Goal: Task Accomplishment & Management: Complete application form

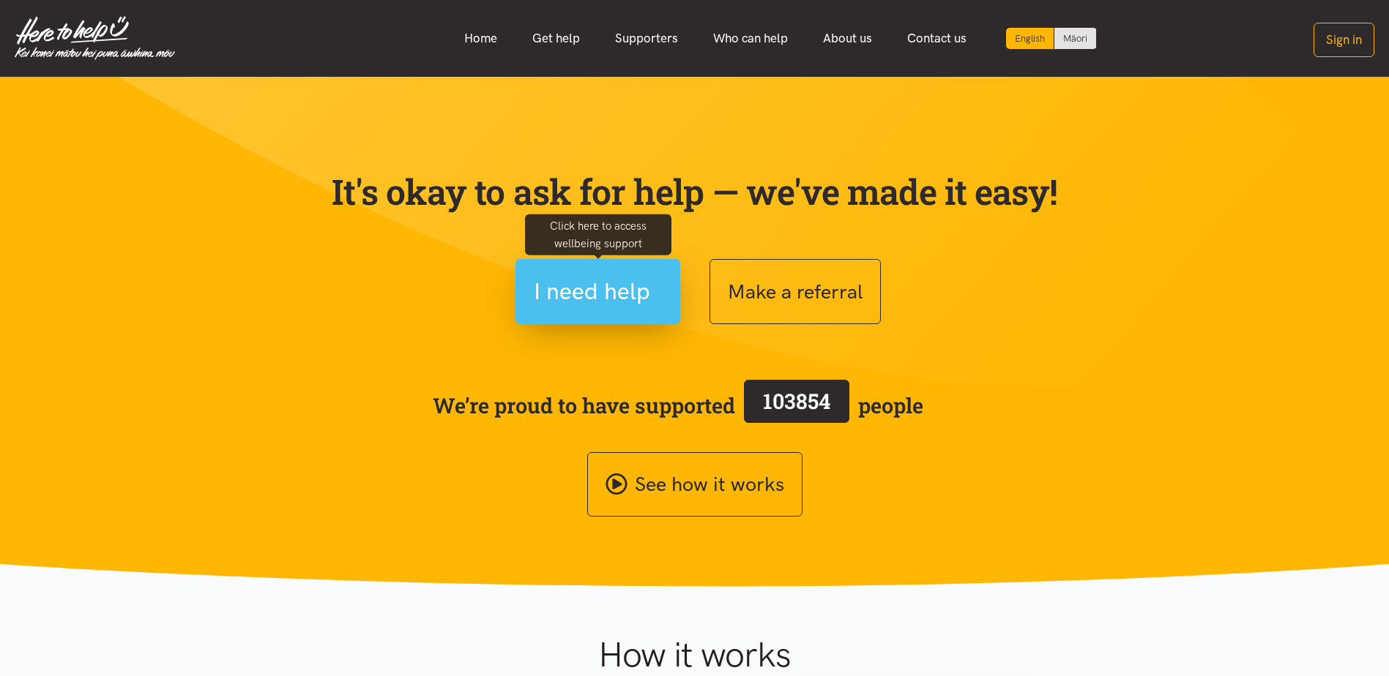
click at [635, 304] on span "I need help" at bounding box center [592, 291] width 116 height 37
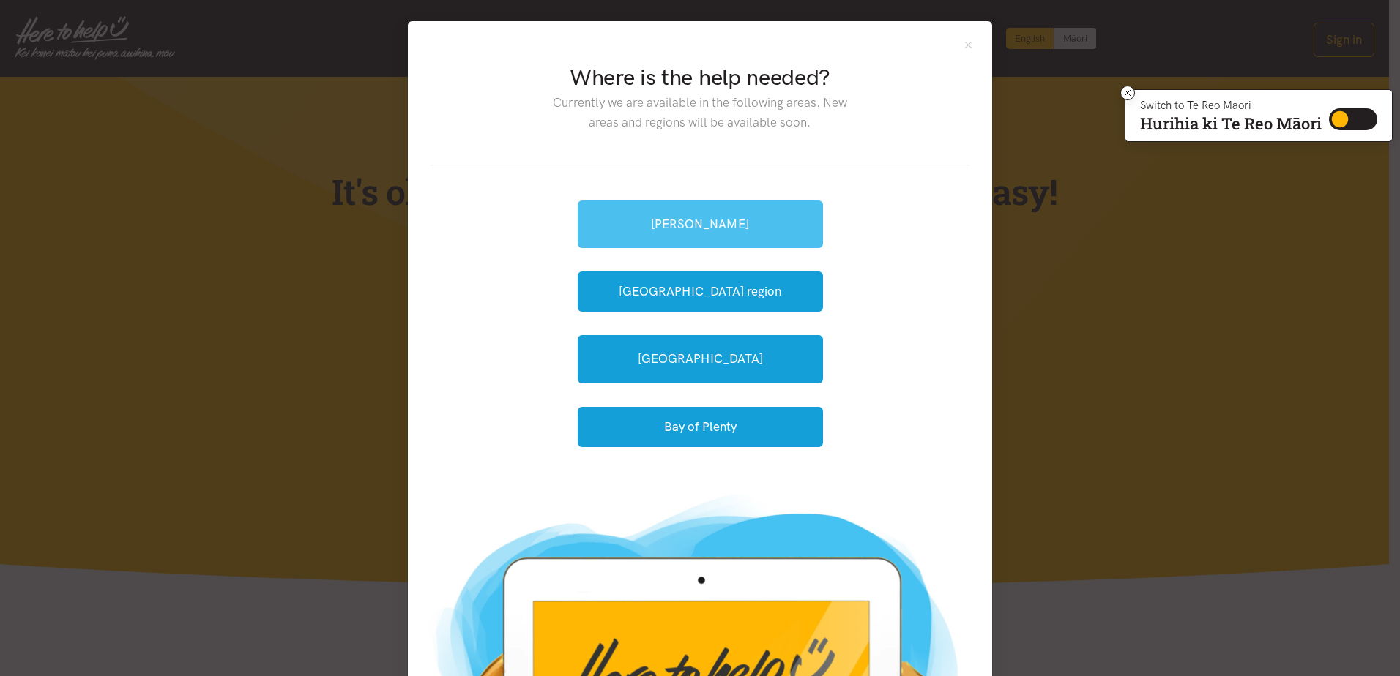
click at [742, 219] on link "[PERSON_NAME]" at bounding box center [700, 225] width 245 height 48
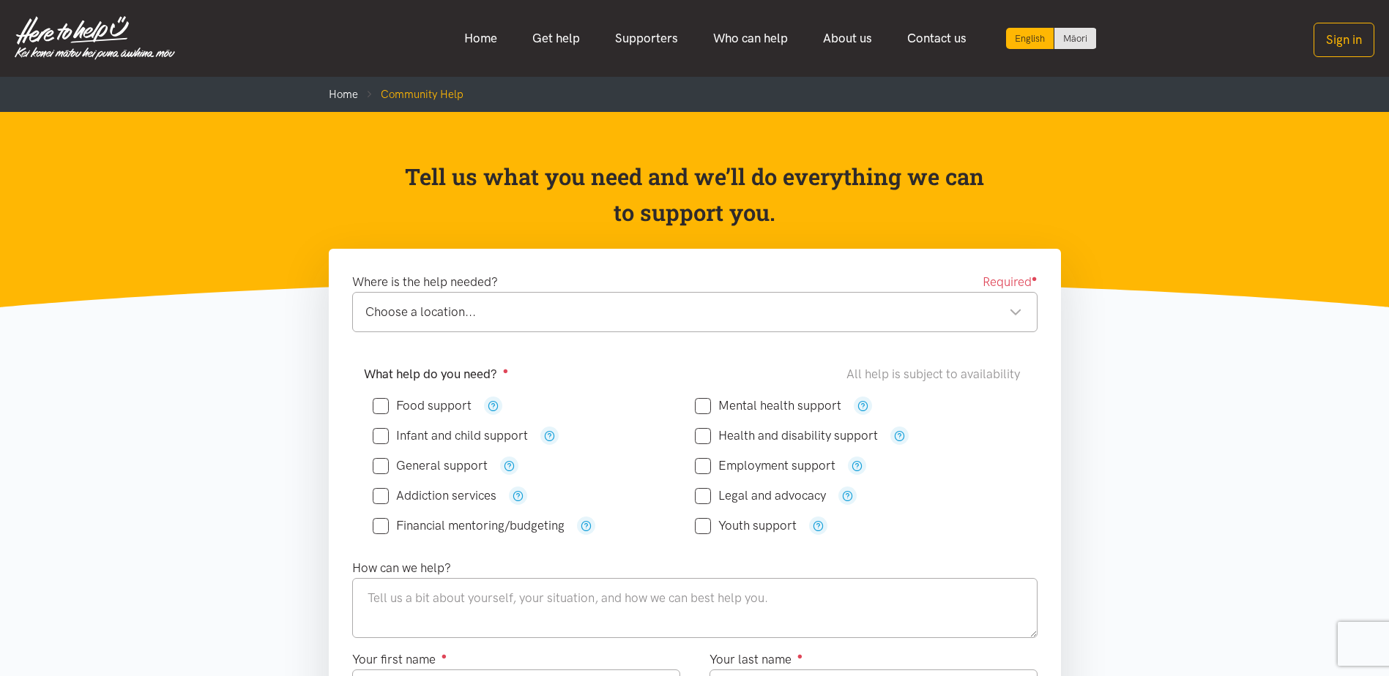
scroll to position [73, 0]
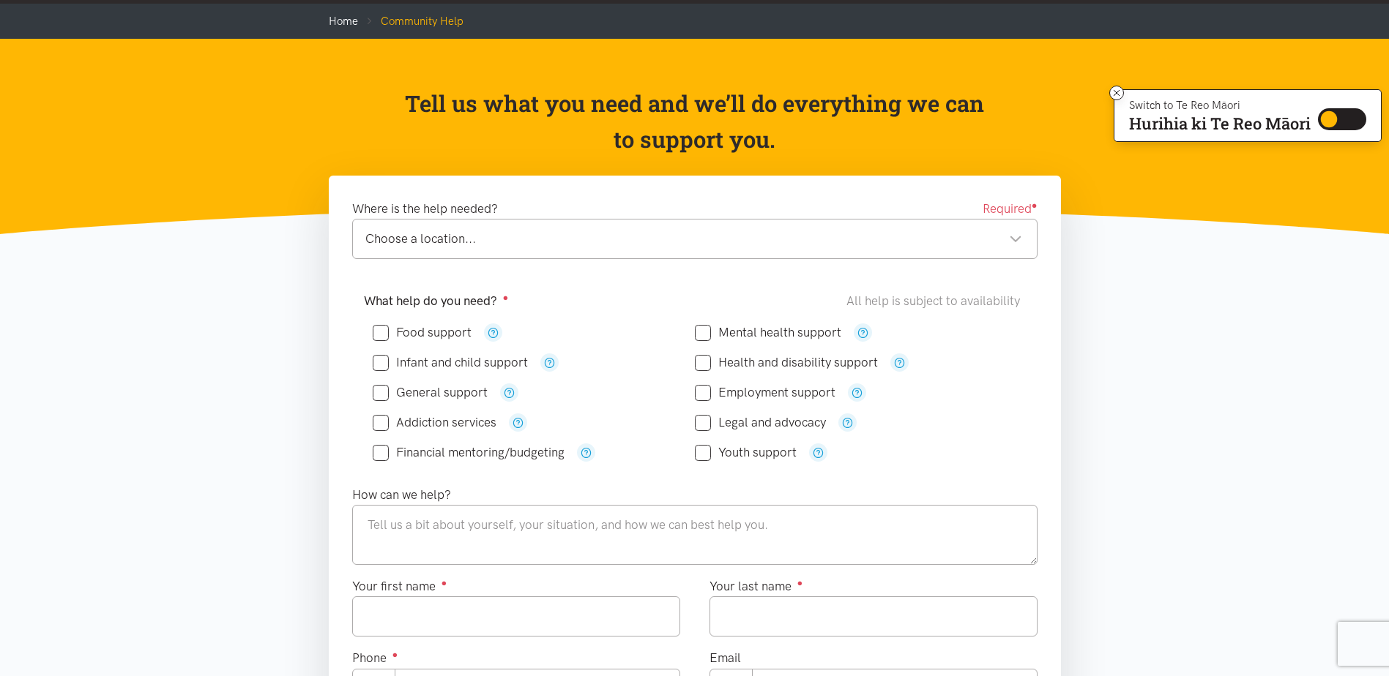
click at [1013, 240] on div "Choose a location..." at bounding box center [693, 239] width 657 height 20
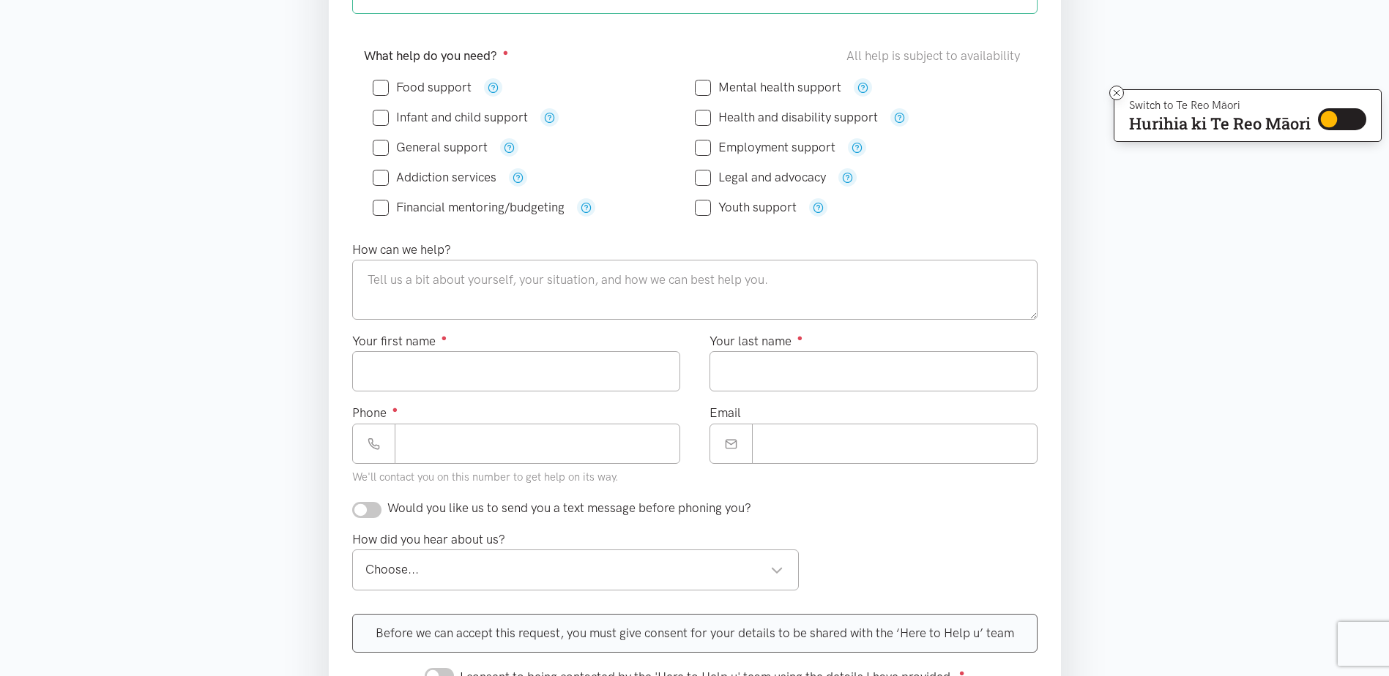
scroll to position [293, 0]
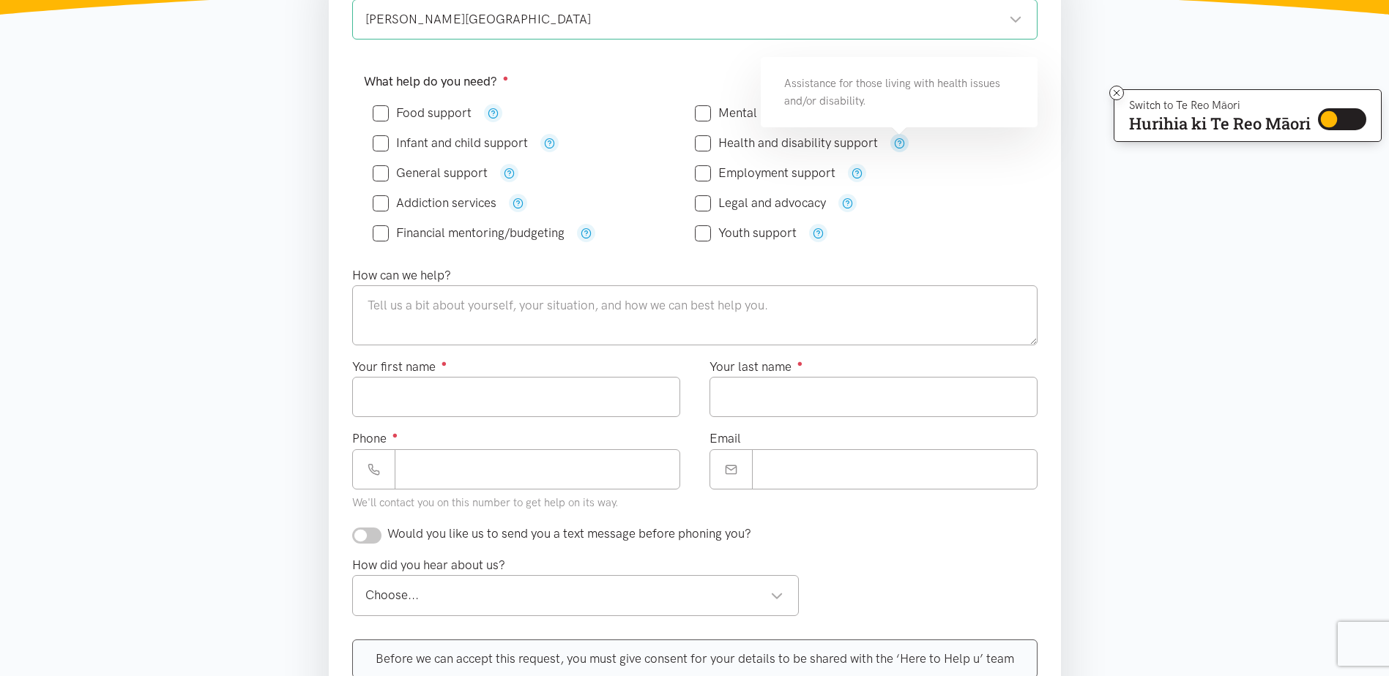
click at [897, 143] on icon "button" at bounding box center [899, 143] width 11 height 11
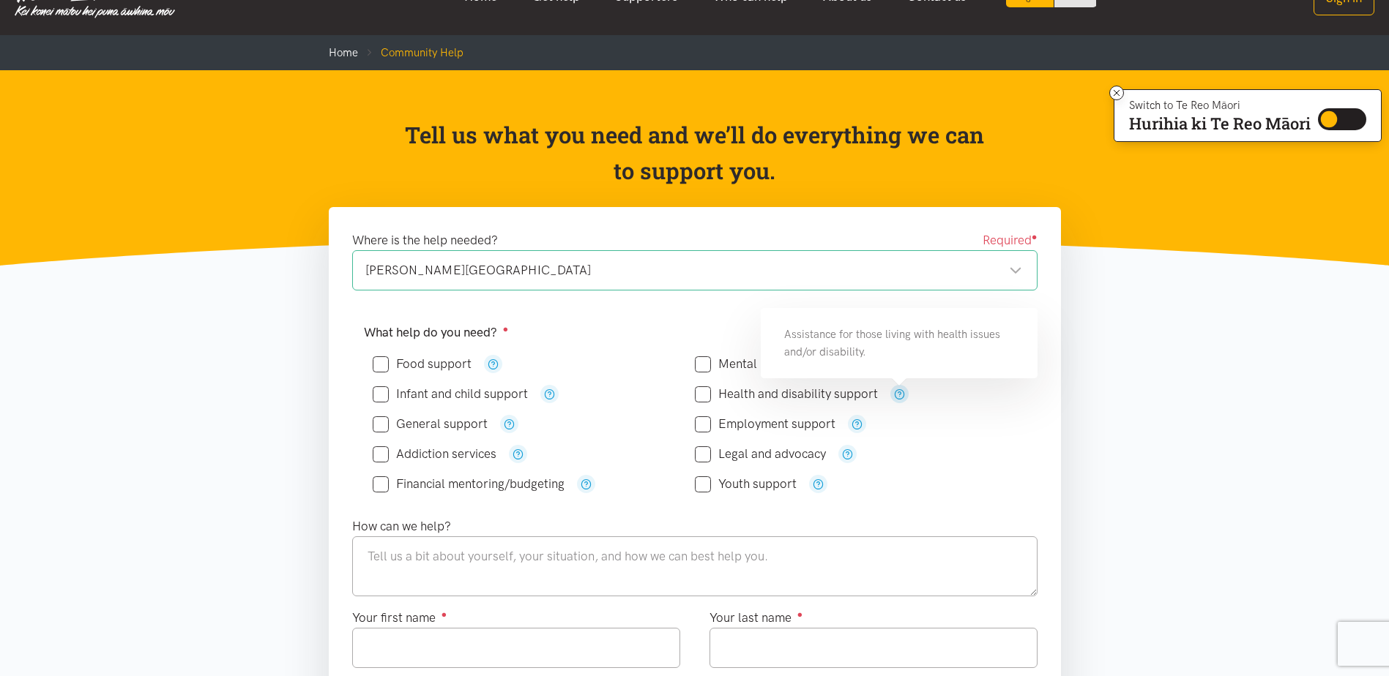
scroll to position [0, 0]
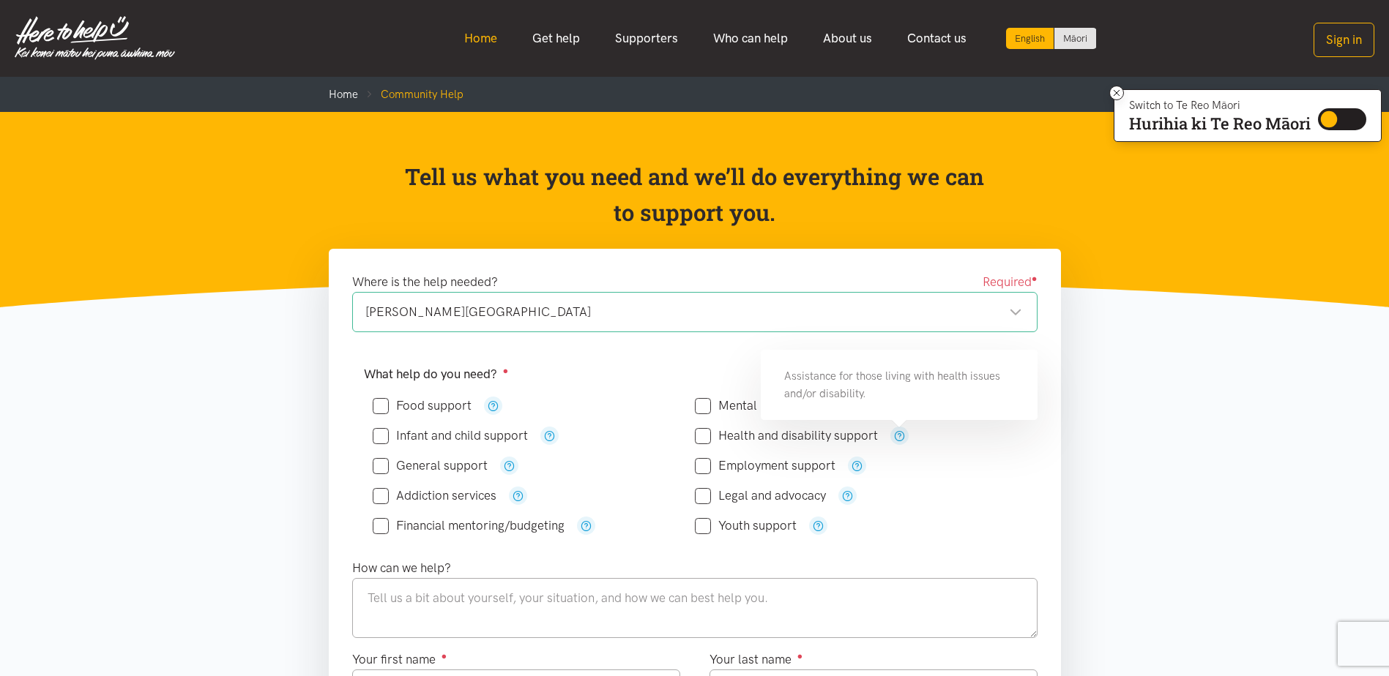
click at [482, 39] on link "Home" at bounding box center [481, 38] width 68 height 31
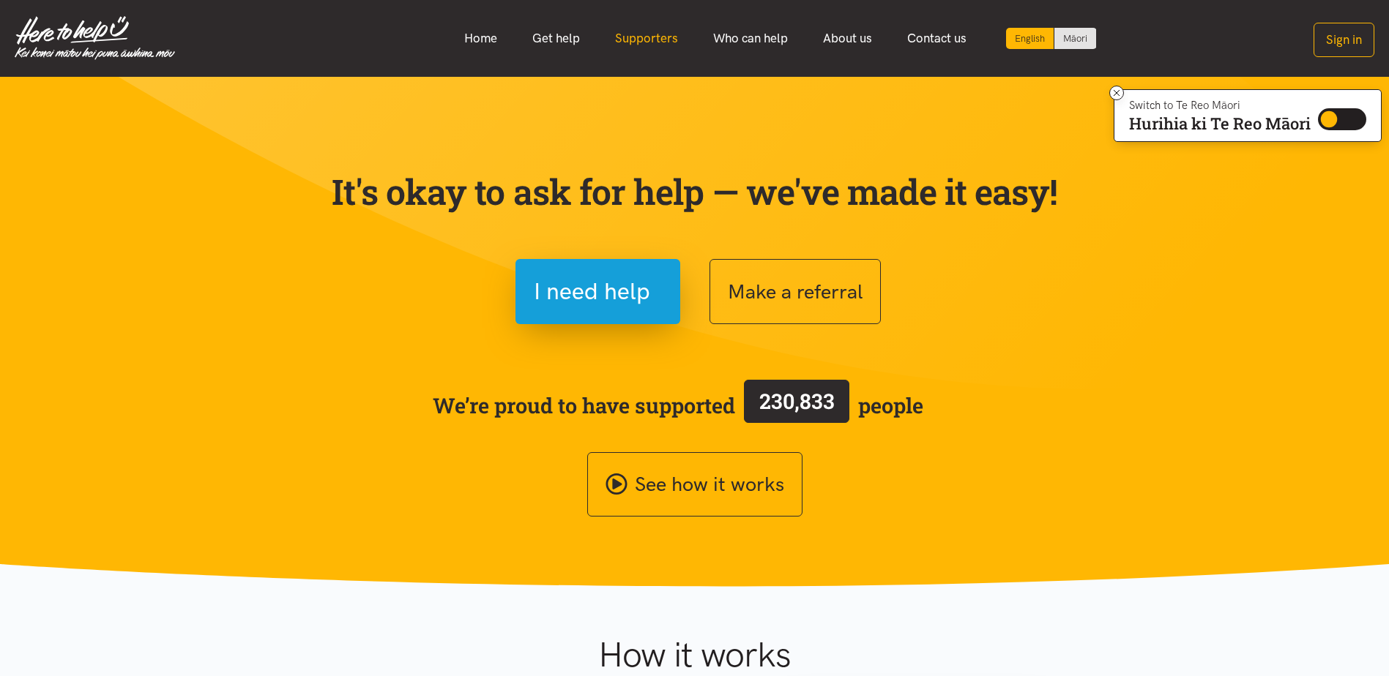
click at [650, 34] on link "Supporters" at bounding box center [646, 38] width 98 height 31
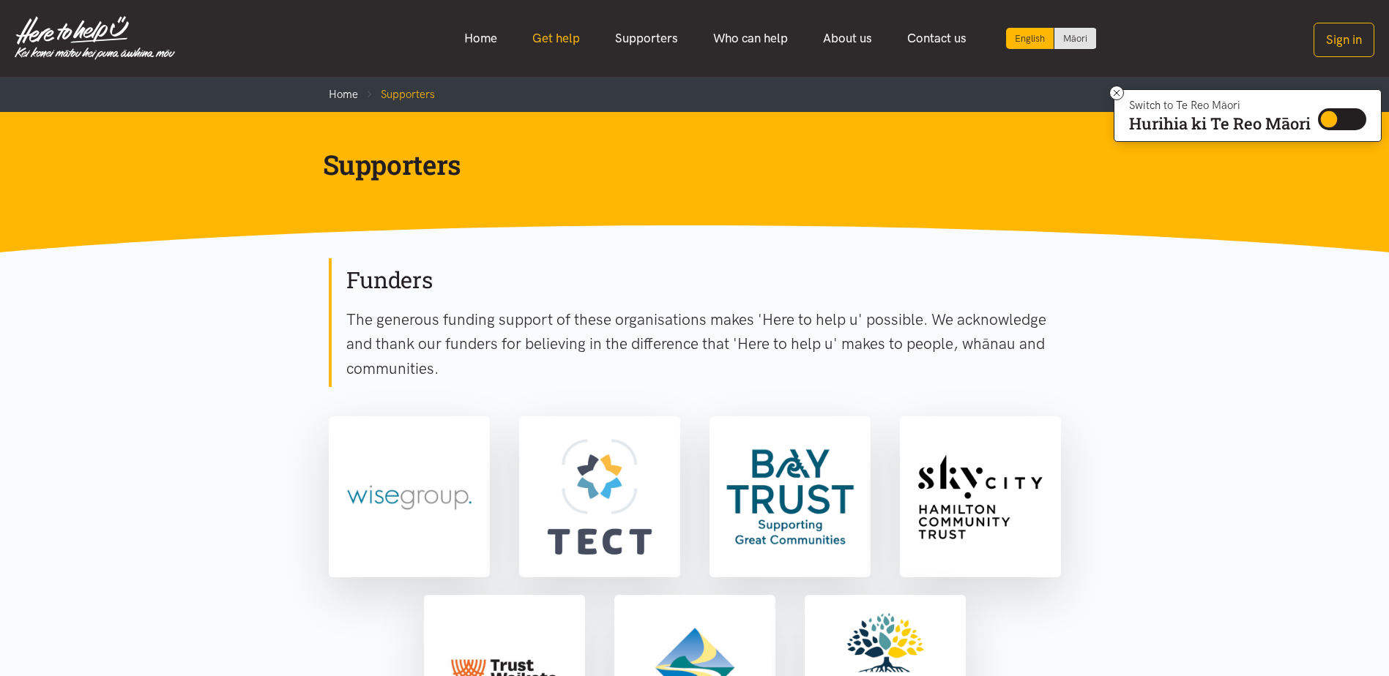
click at [548, 38] on link "Get help" at bounding box center [556, 38] width 83 height 31
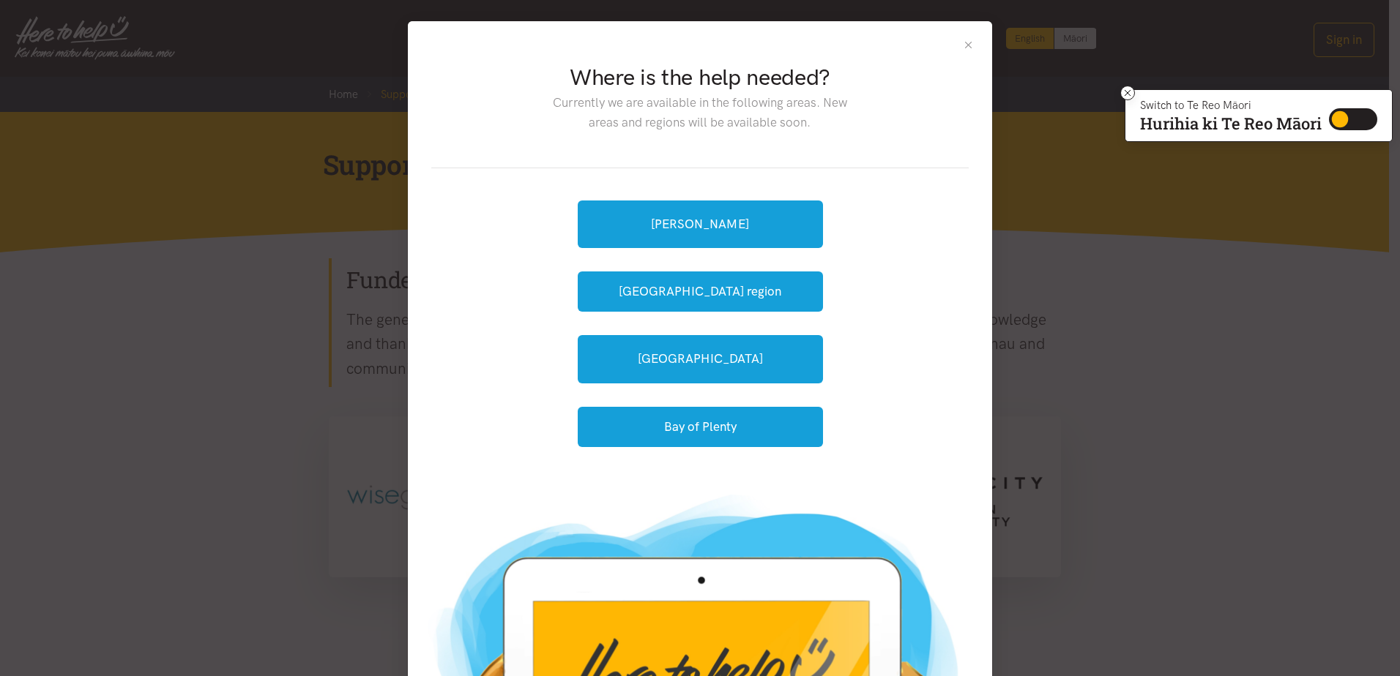
click at [962, 47] on button "Close" at bounding box center [968, 45] width 12 height 12
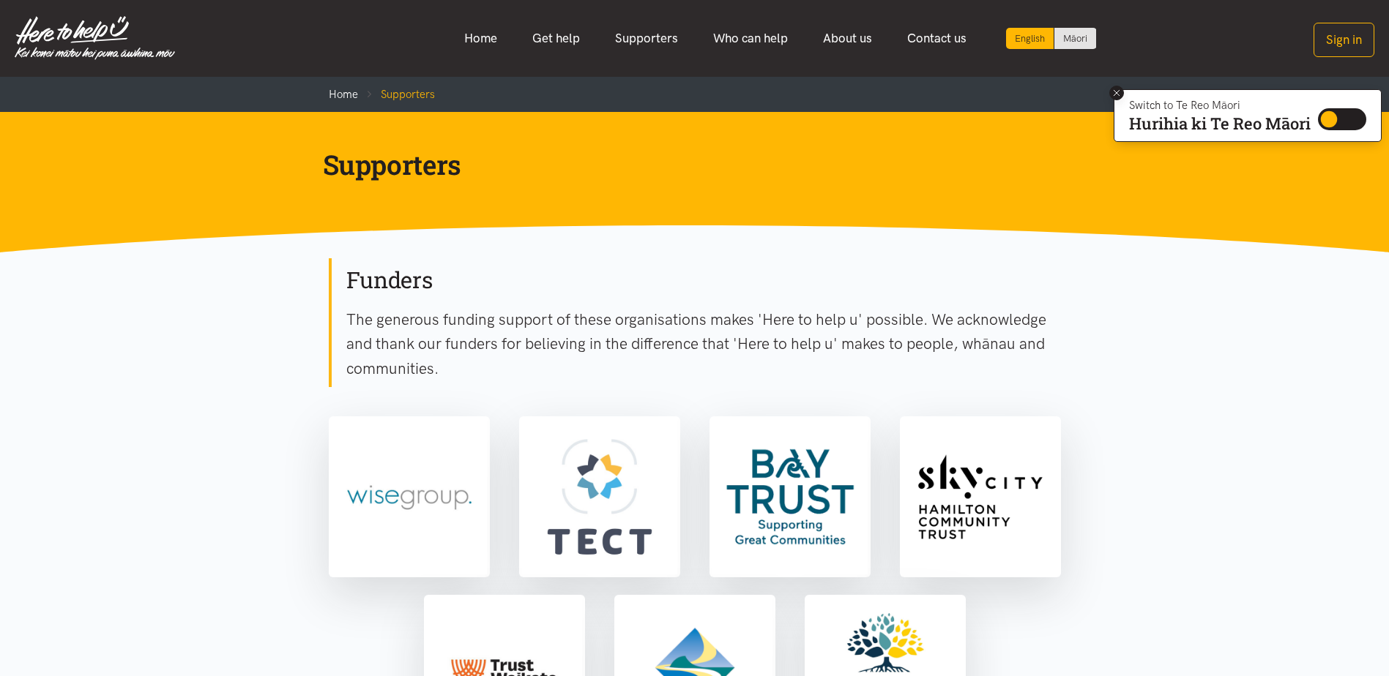
click at [1118, 94] on icon at bounding box center [1116, 93] width 11 height 11
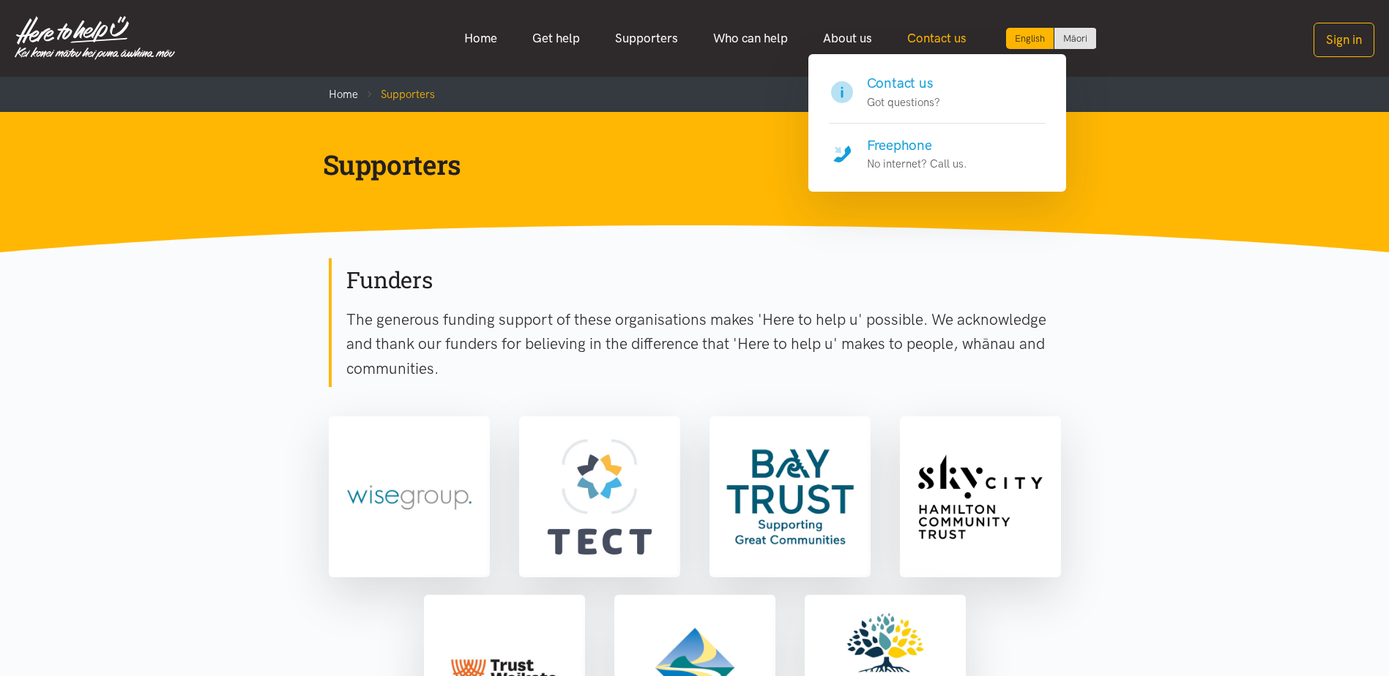
click at [924, 34] on link "Contact us" at bounding box center [937, 38] width 94 height 31
click at [906, 81] on h4 "Contact us" at bounding box center [903, 83] width 73 height 20
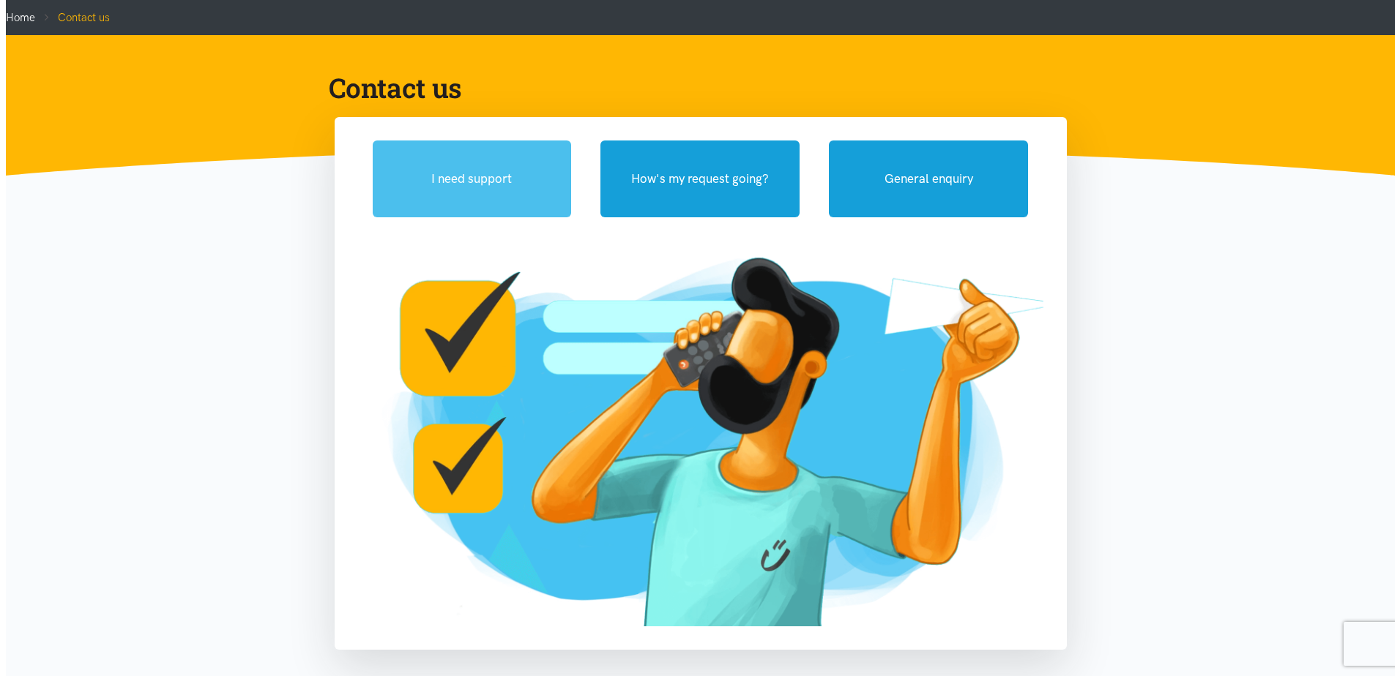
scroll to position [73, 0]
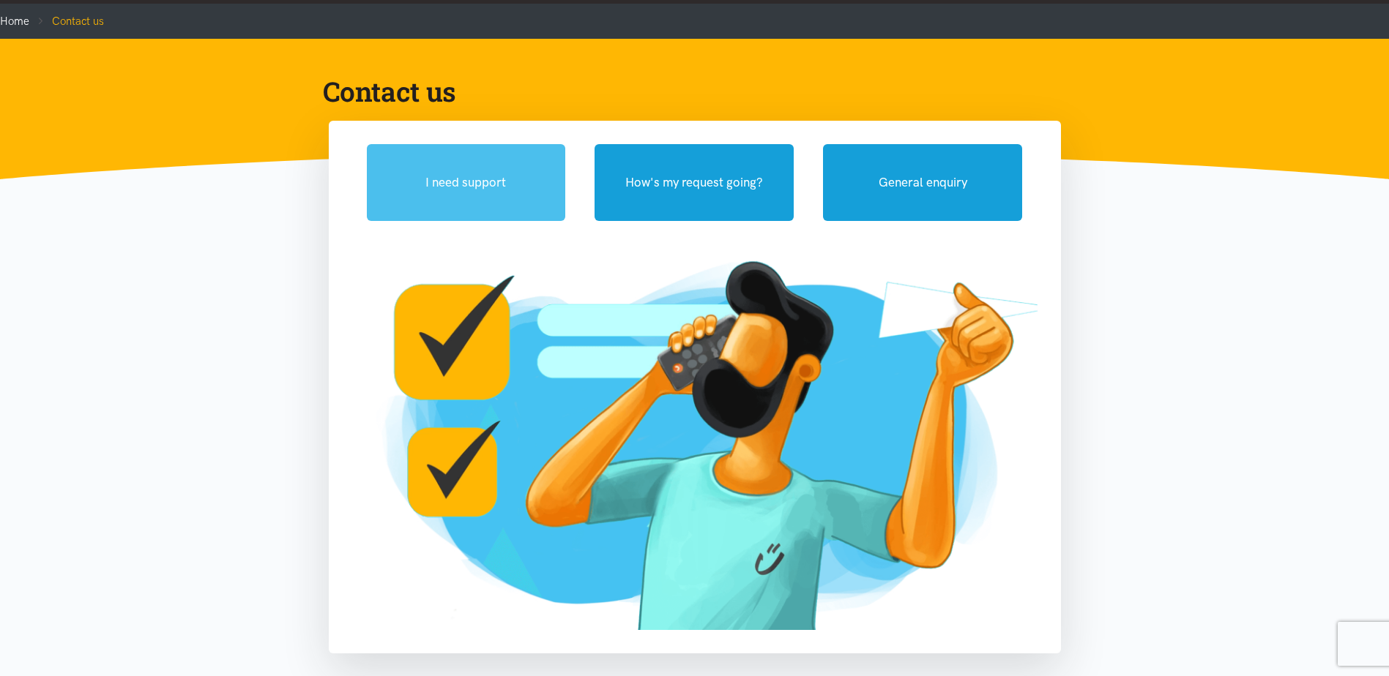
click at [500, 165] on button "I need support" at bounding box center [466, 182] width 199 height 77
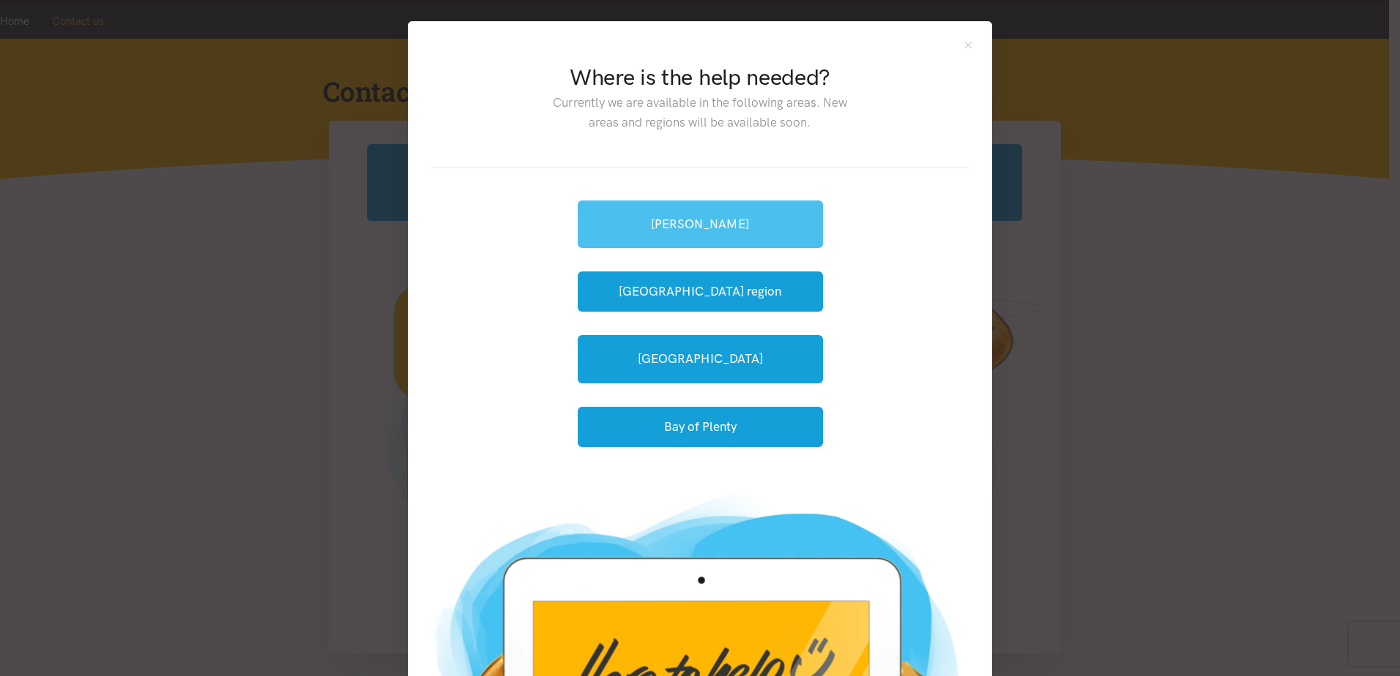
click at [747, 224] on link "[PERSON_NAME]" at bounding box center [700, 225] width 245 height 48
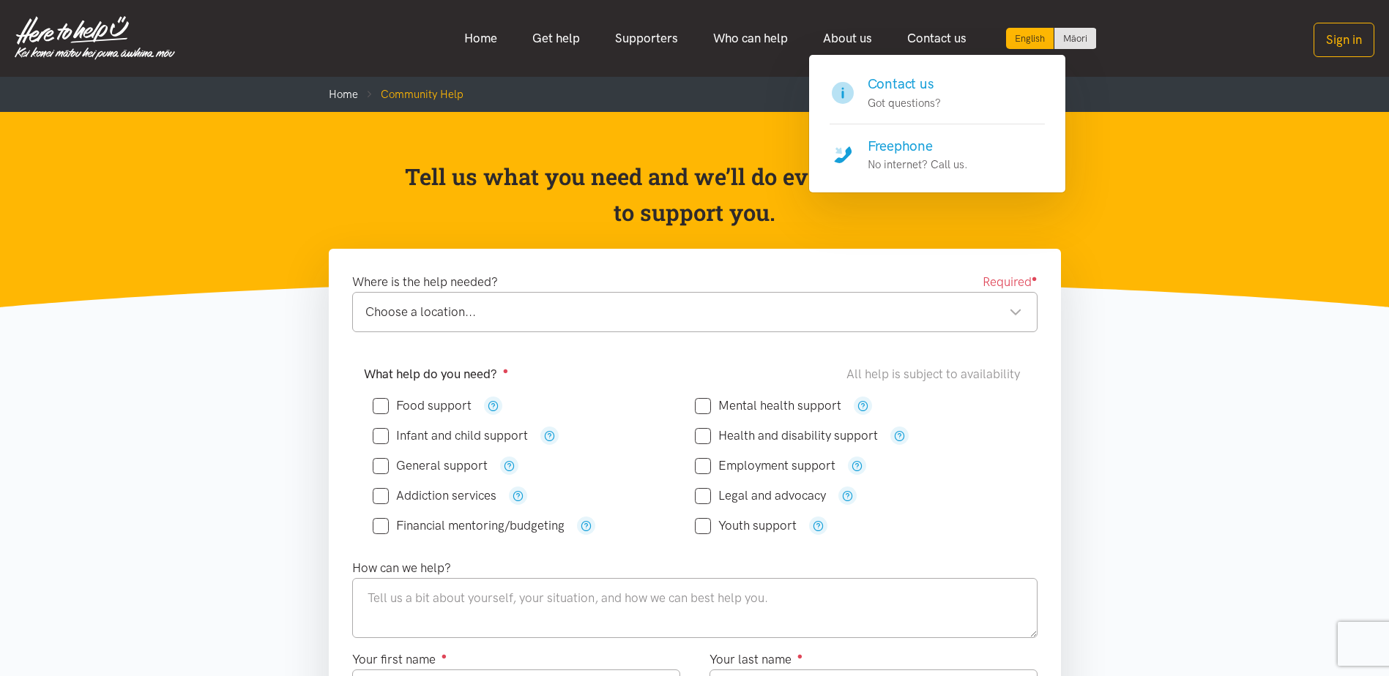
click at [900, 85] on h4 "Contact us" at bounding box center [904, 84] width 73 height 20
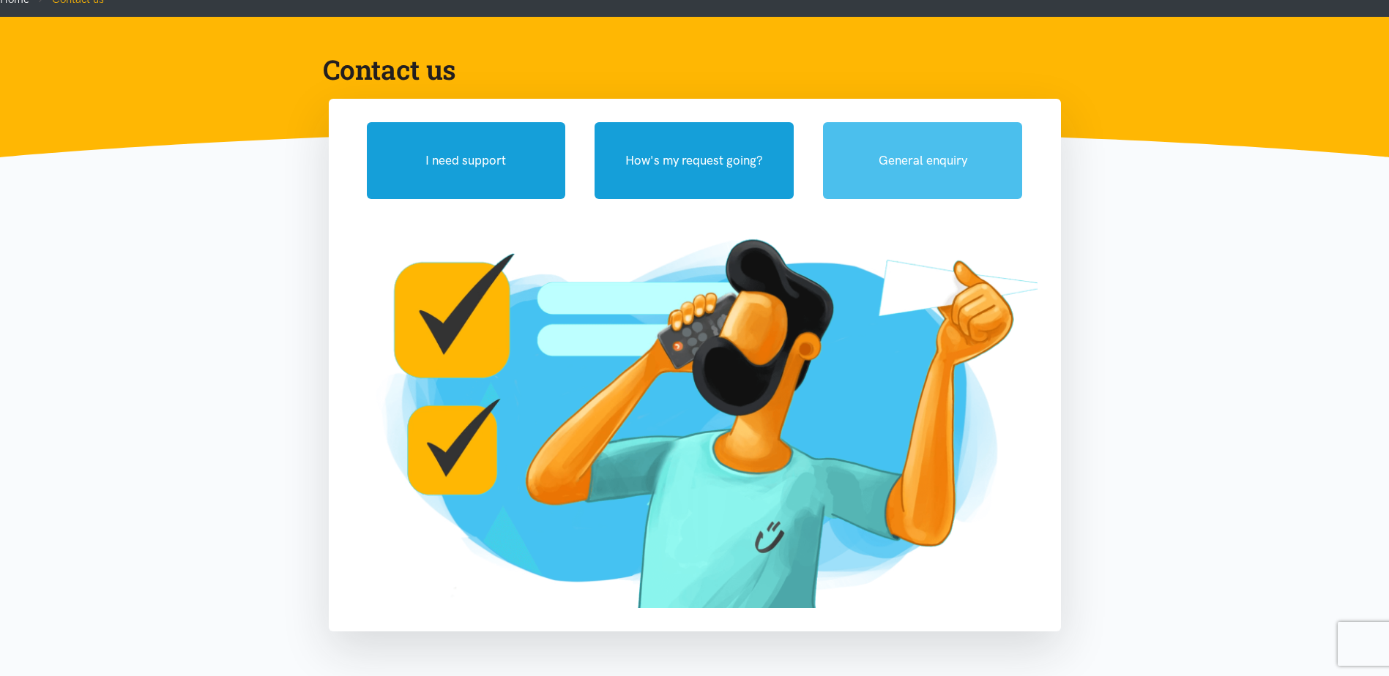
scroll to position [146, 0]
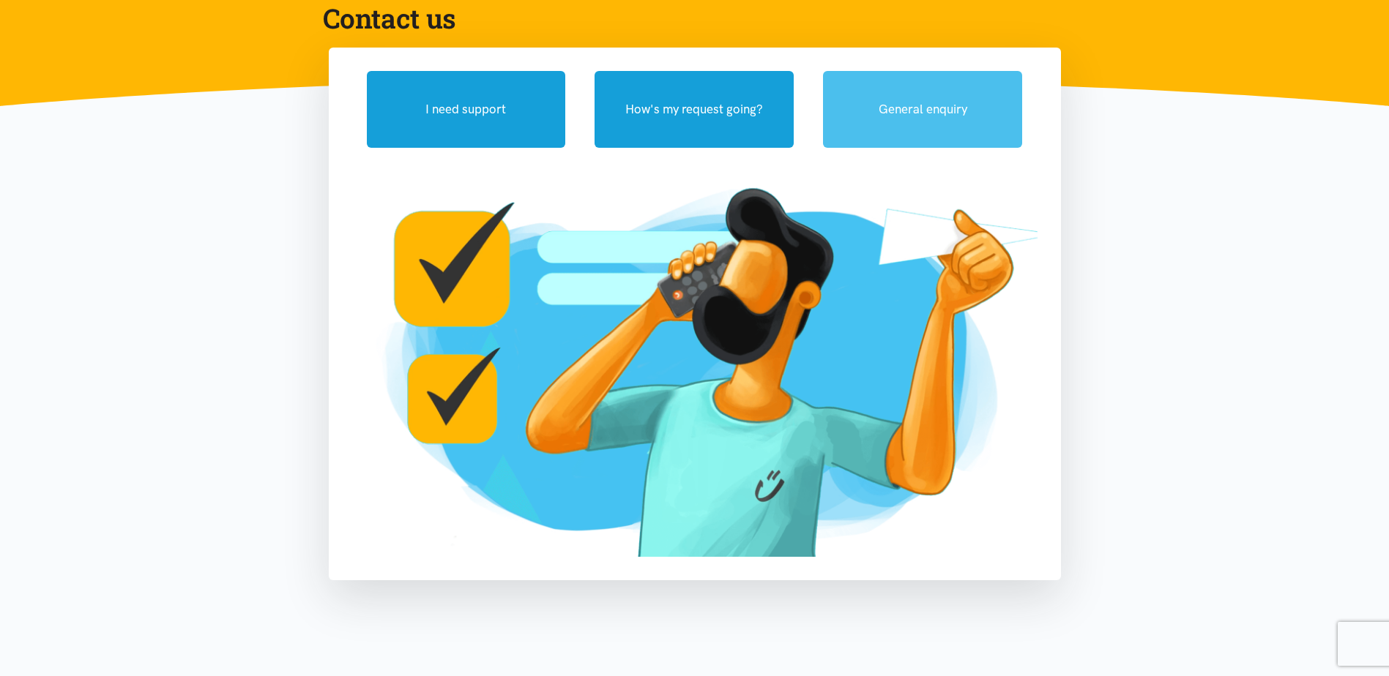
click at [928, 102] on button "General enquiry" at bounding box center [922, 109] width 199 height 77
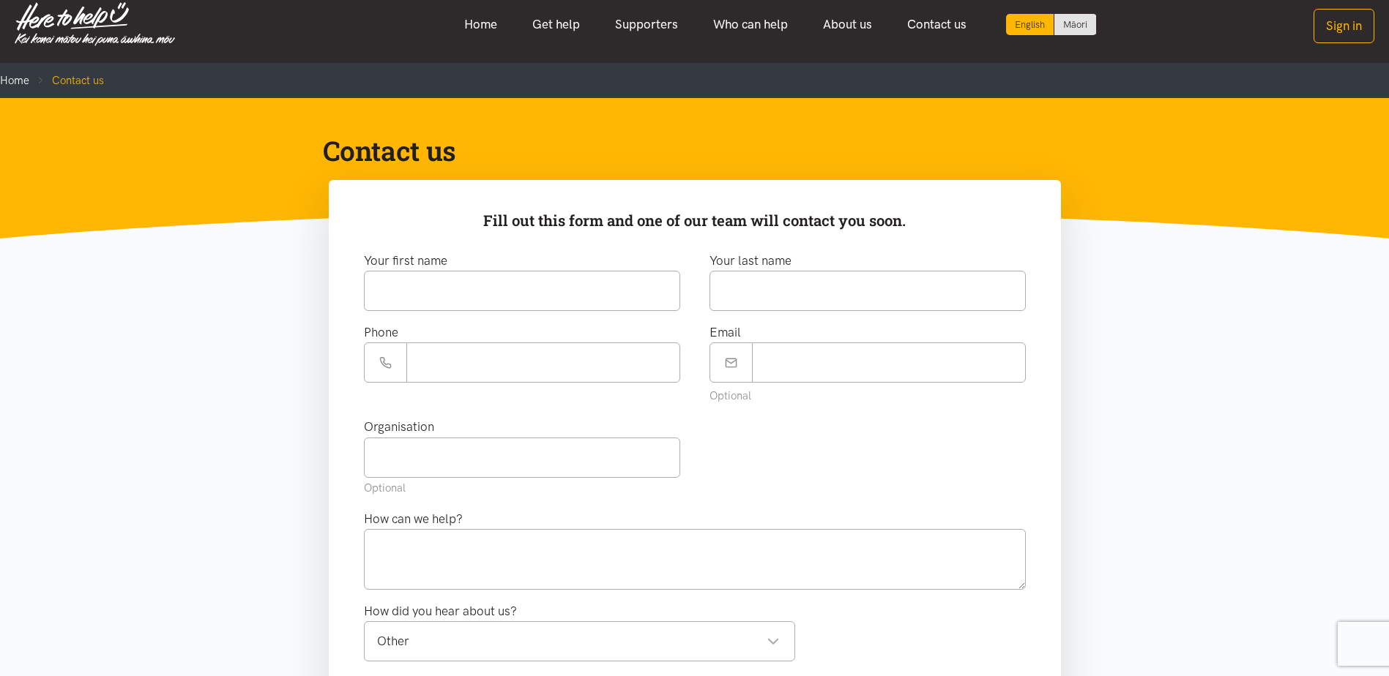
scroll to position [0, 0]
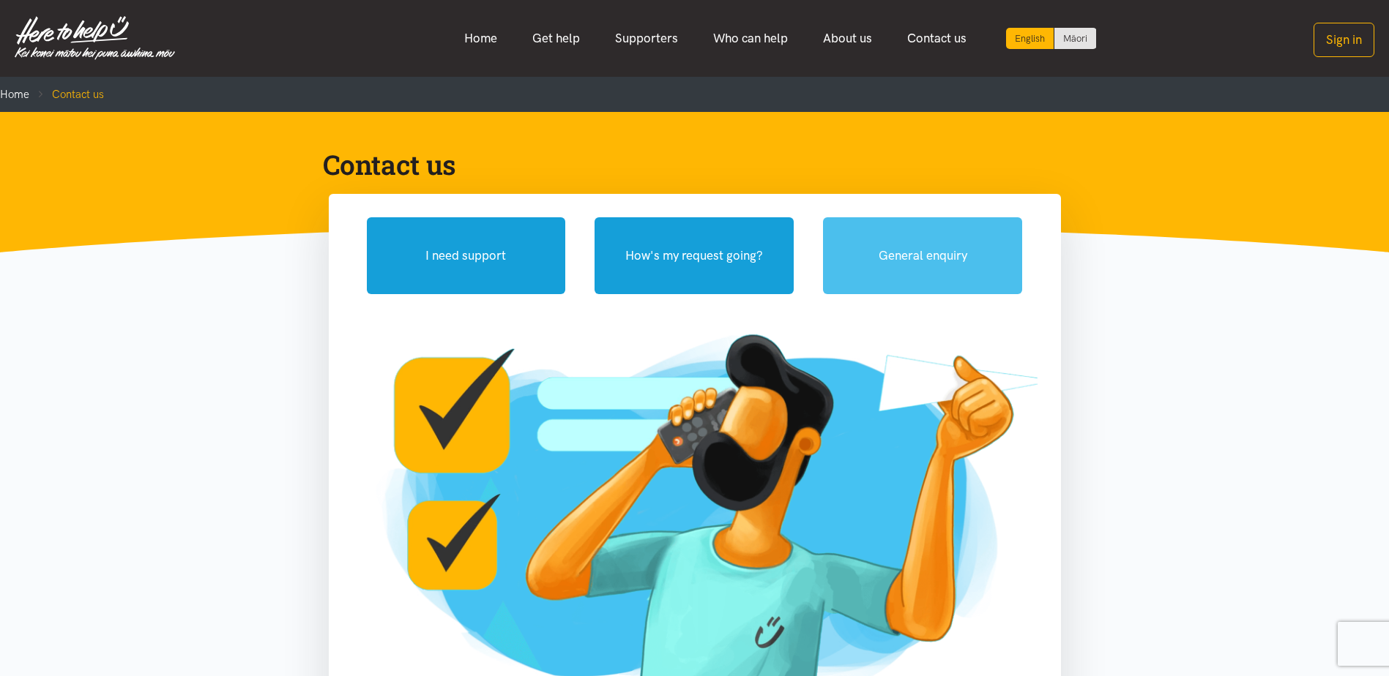
click at [916, 267] on button "General enquiry" at bounding box center [922, 255] width 199 height 77
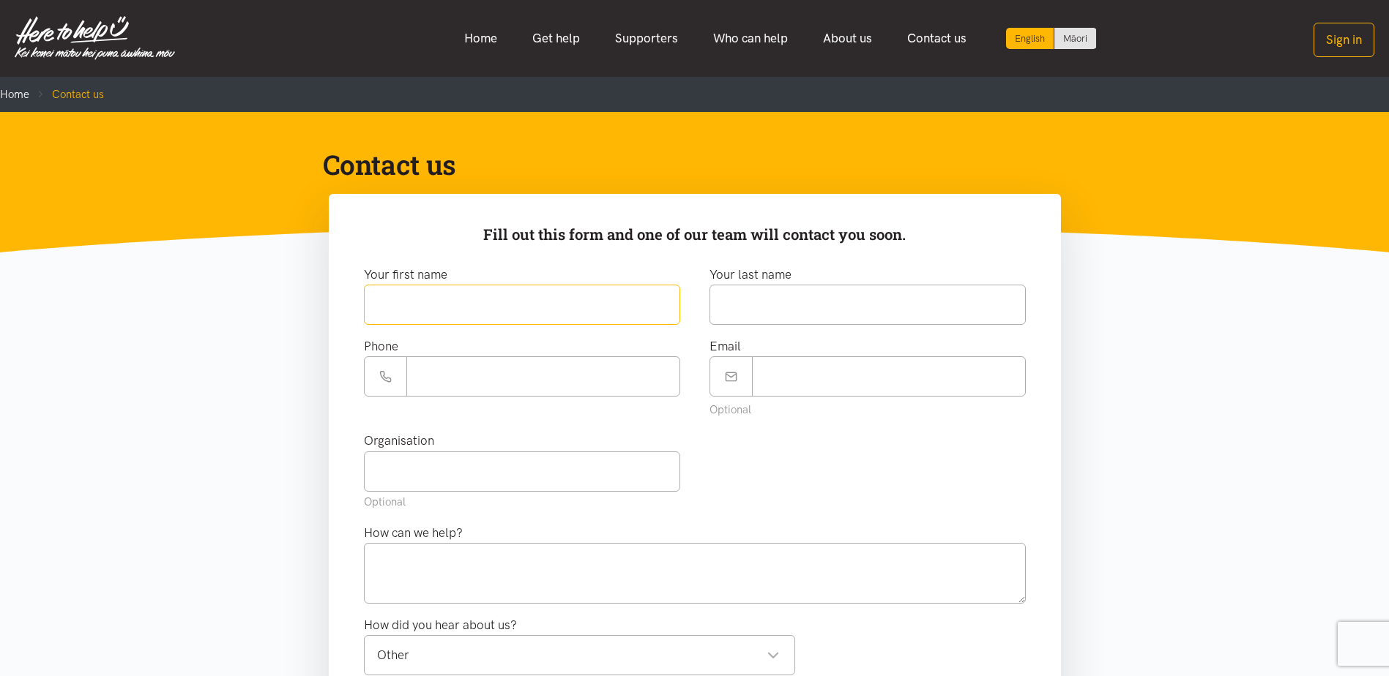
click at [486, 316] on input "text" at bounding box center [522, 305] width 316 height 40
type input "*******"
type input "**********"
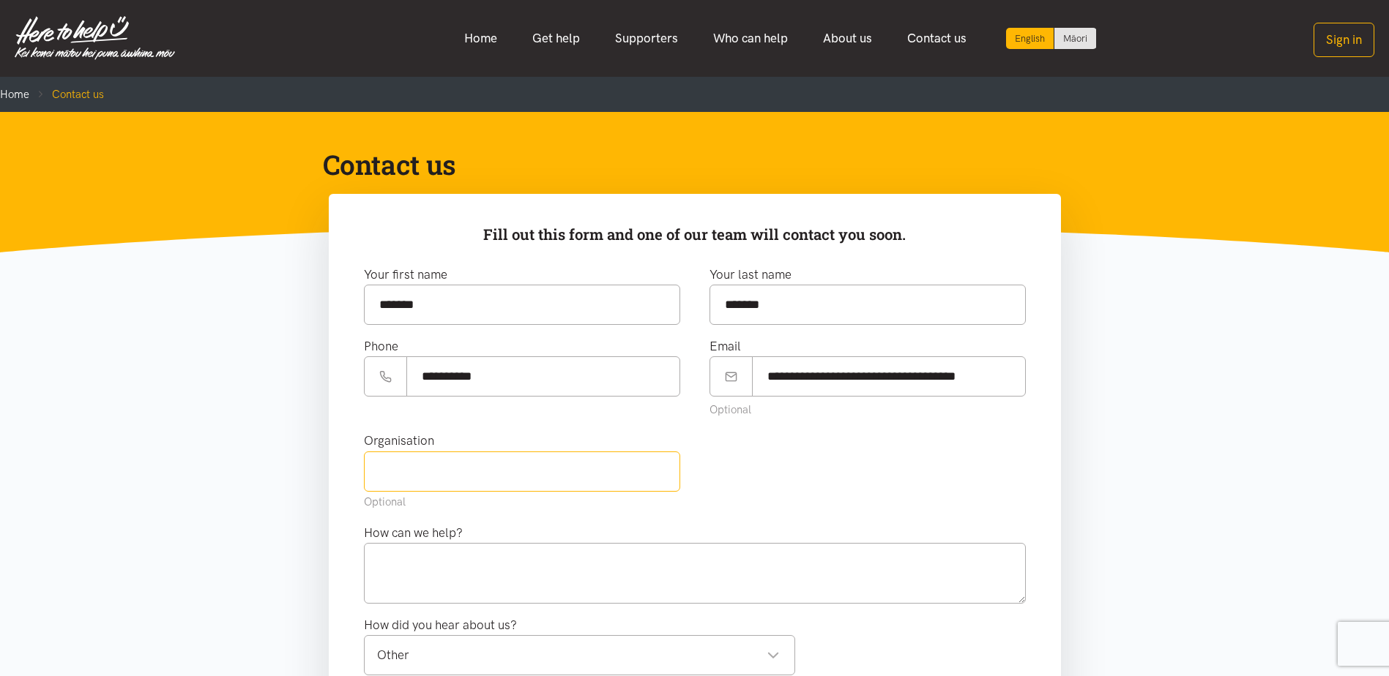
type input "Emerge Aotearoa"
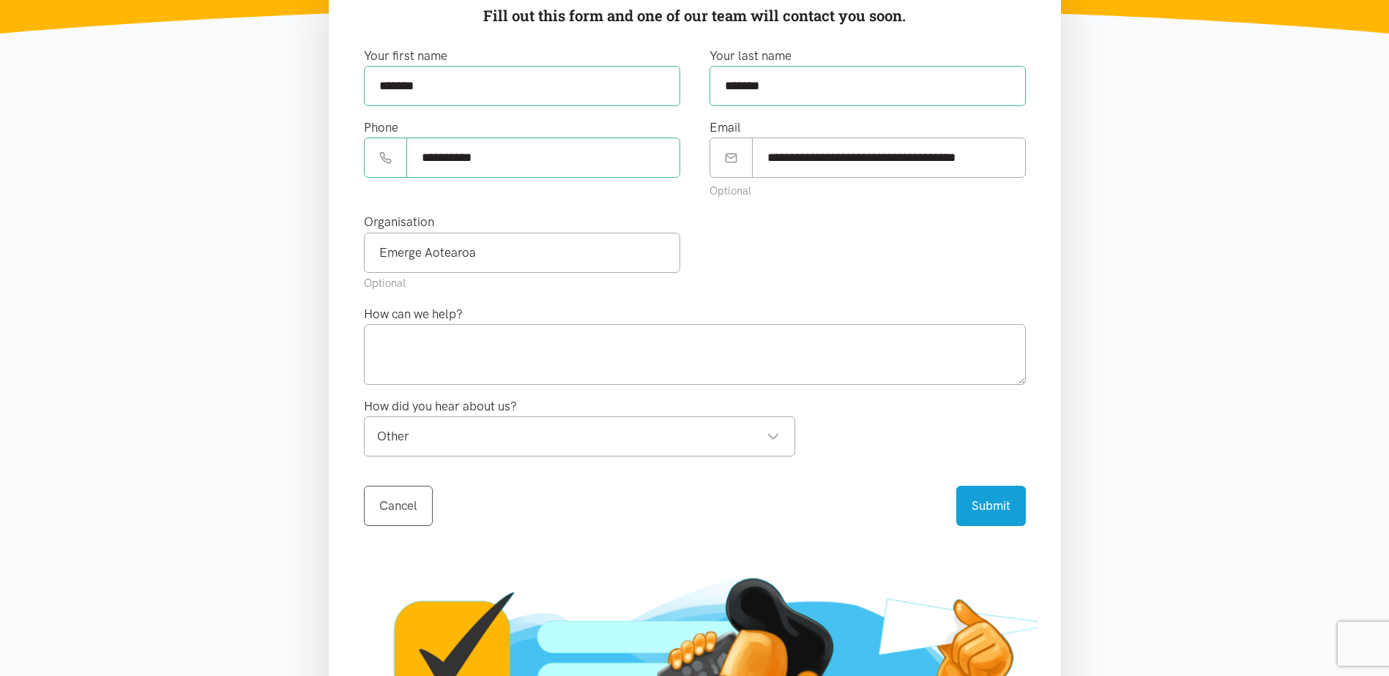
scroll to position [220, 0]
click at [448, 357] on textarea at bounding box center [695, 354] width 662 height 60
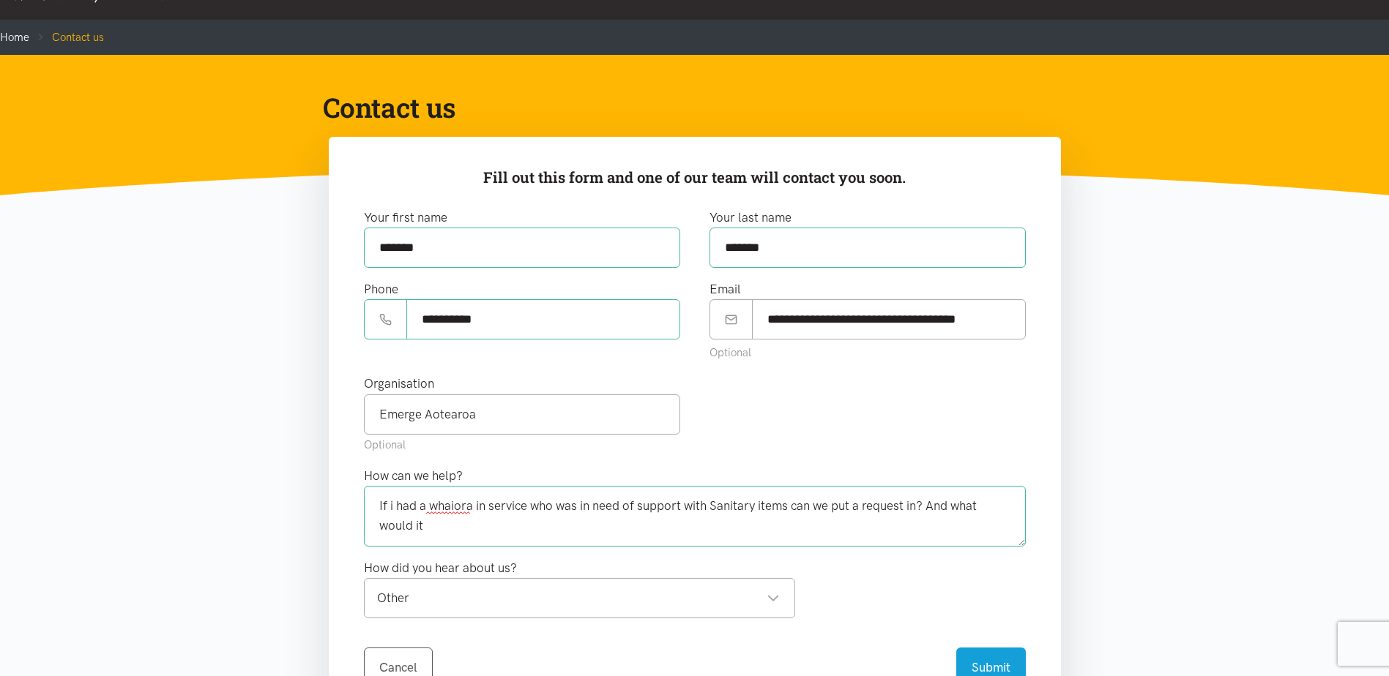
scroll to position [146, 0]
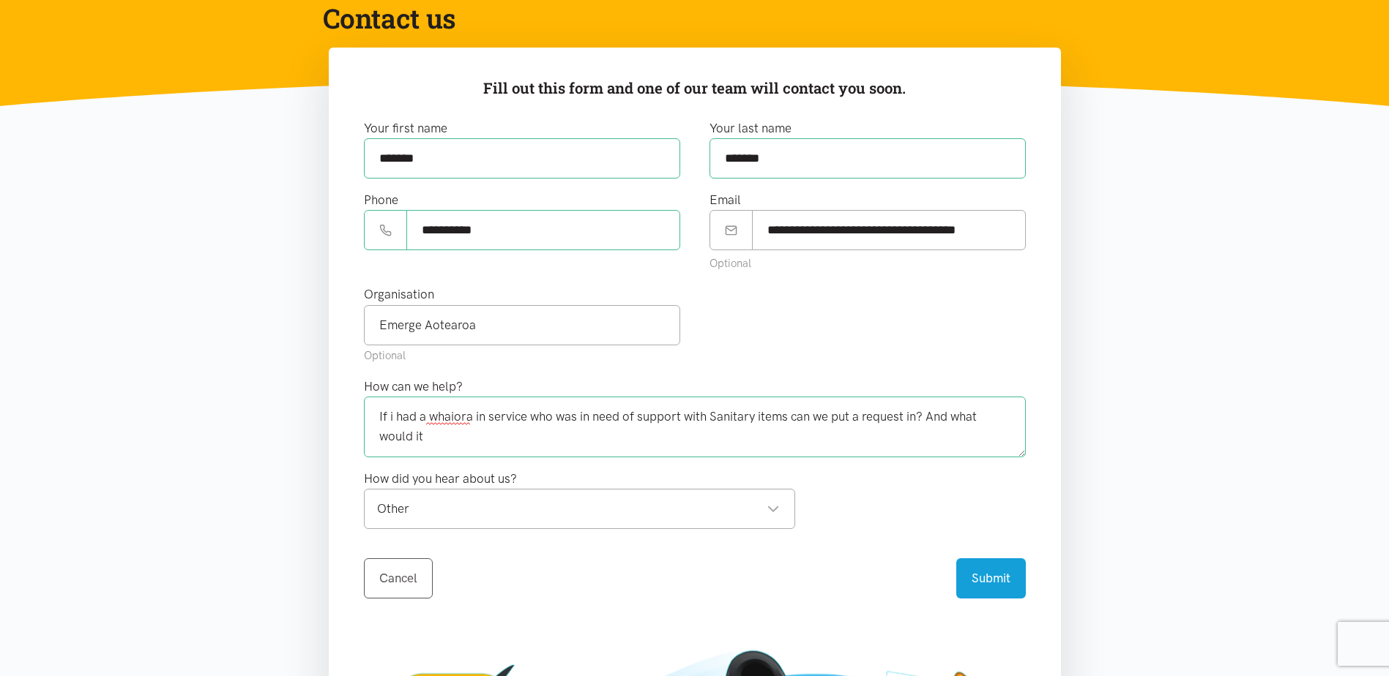
click at [471, 449] on textarea "If i had a whaiora in service who was in need of support with Sanitary items ca…" at bounding box center [695, 427] width 662 height 60
click at [712, 509] on div "Other" at bounding box center [578, 509] width 403 height 20
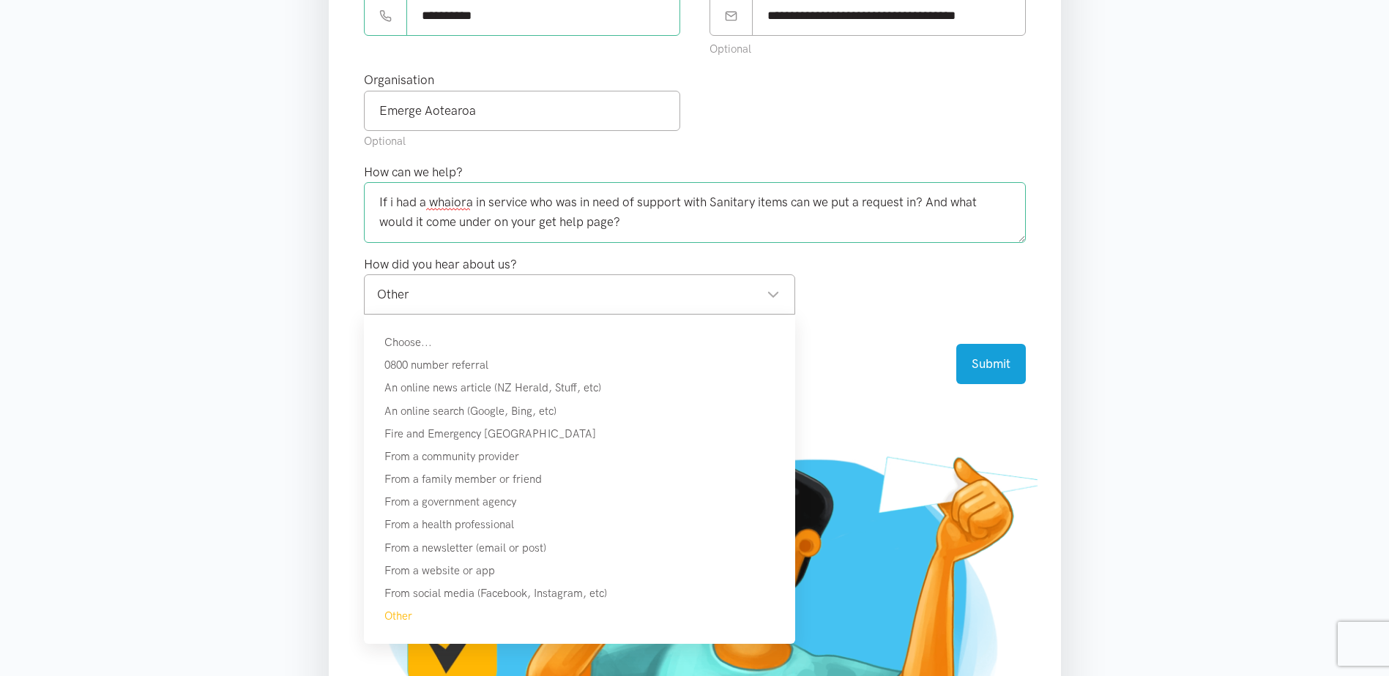
scroll to position [366, 0]
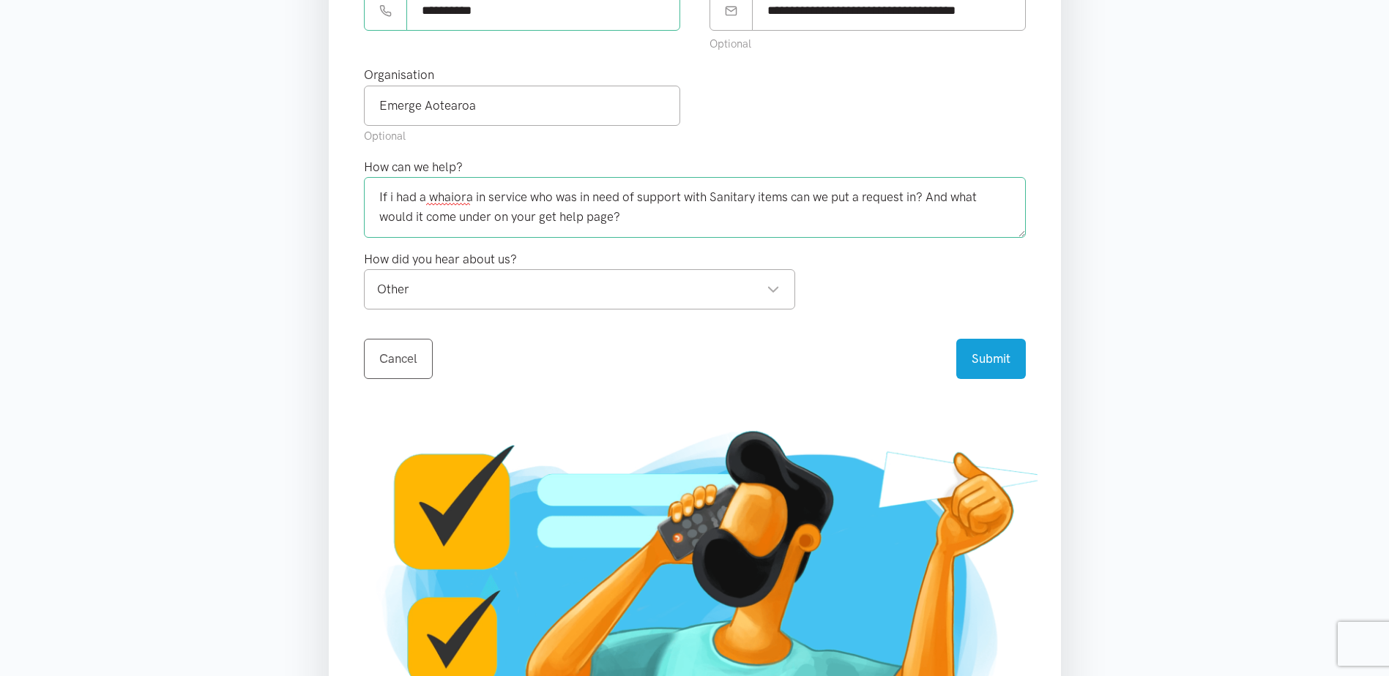
click at [850, 332] on div "Cancel Submit sending..." at bounding box center [695, 350] width 662 height 58
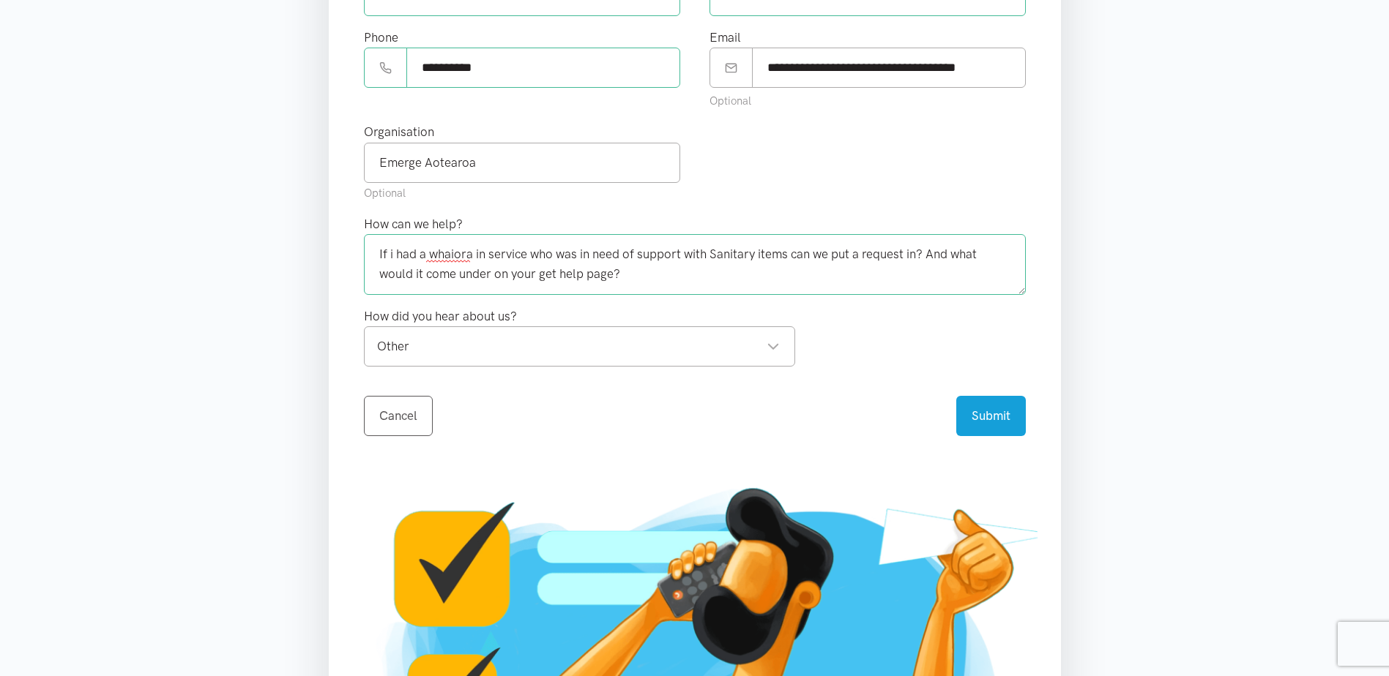
scroll to position [293, 0]
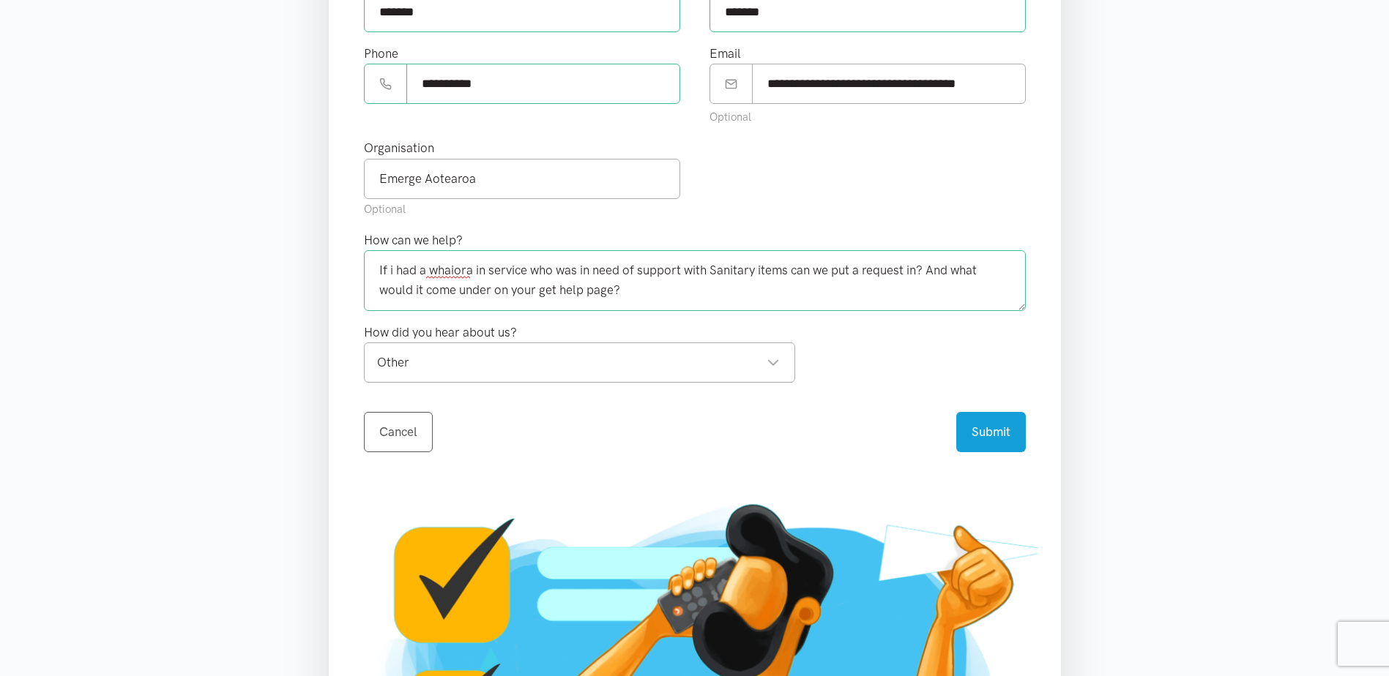
click at [394, 272] on textarea "If i had a whaiora in service who was in need of support with Sanitary items ca…" at bounding box center [695, 280] width 662 height 60
click at [681, 291] on textarea "If I had a whaiora in service who was in need of support with Sanitary items ca…" at bounding box center [695, 280] width 662 height 60
type textarea "If I had a whaiora in service who was in need of support with Sanitary items ca…"
click at [1001, 424] on button "Submit" at bounding box center [991, 430] width 70 height 40
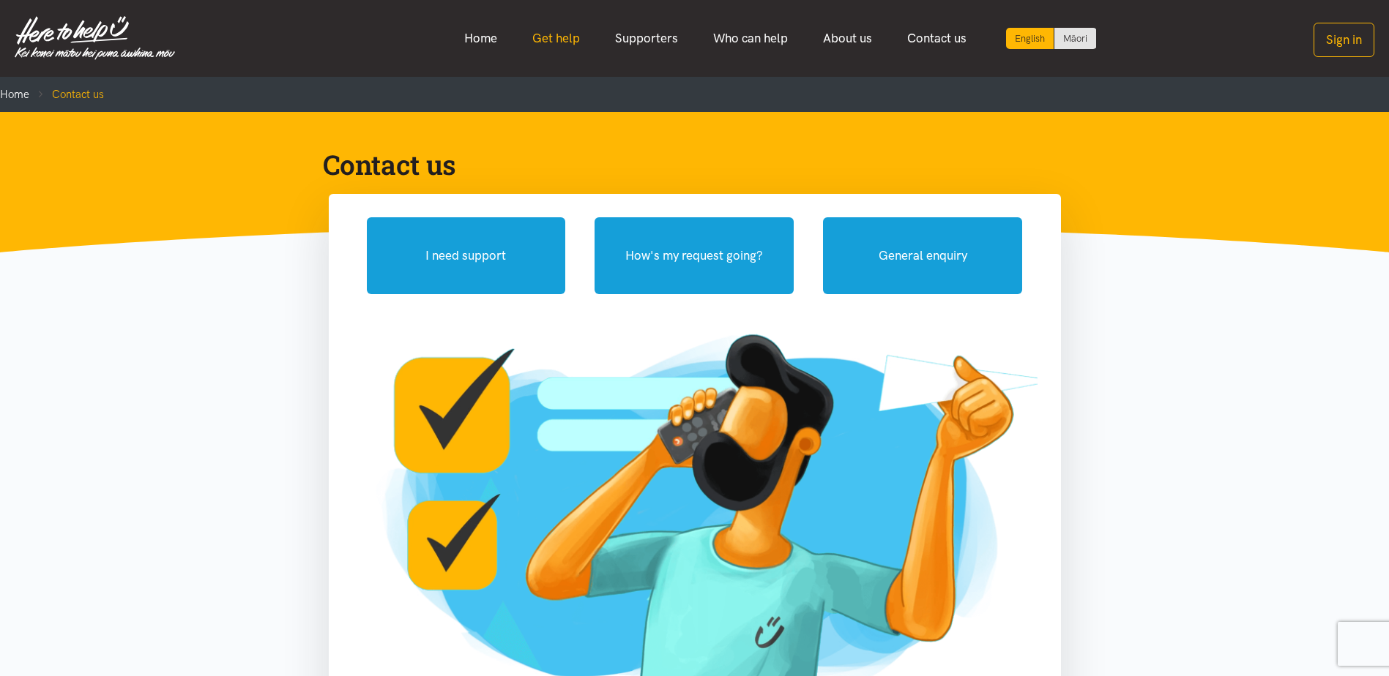
click at [548, 43] on link "Get help" at bounding box center [556, 38] width 83 height 31
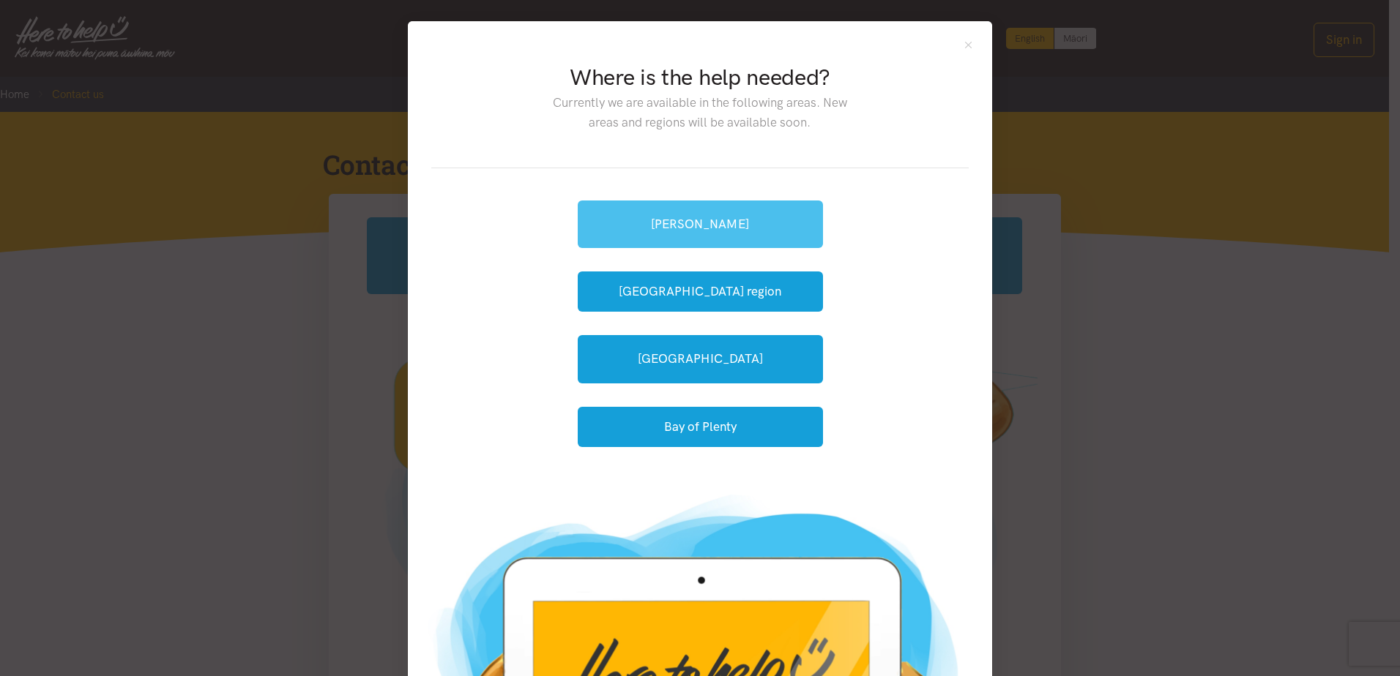
click at [772, 223] on link "[PERSON_NAME]" at bounding box center [700, 225] width 245 height 48
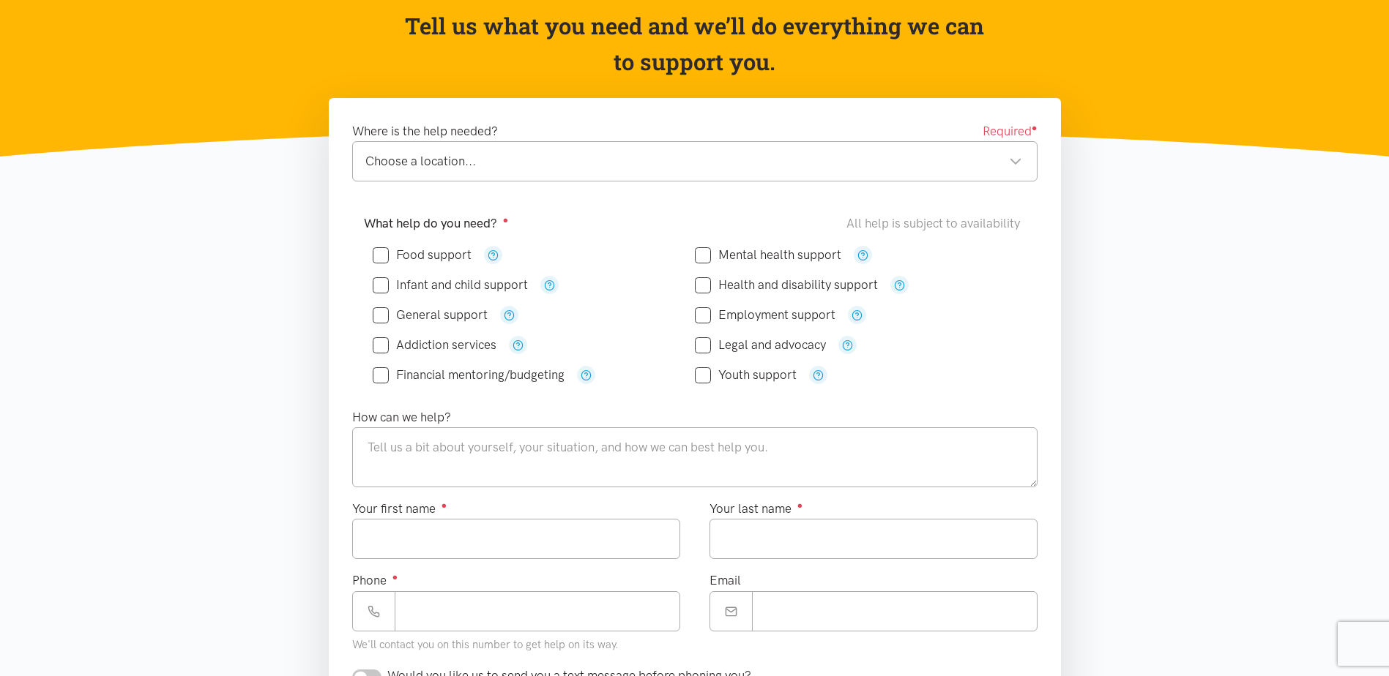
scroll to position [220, 0]
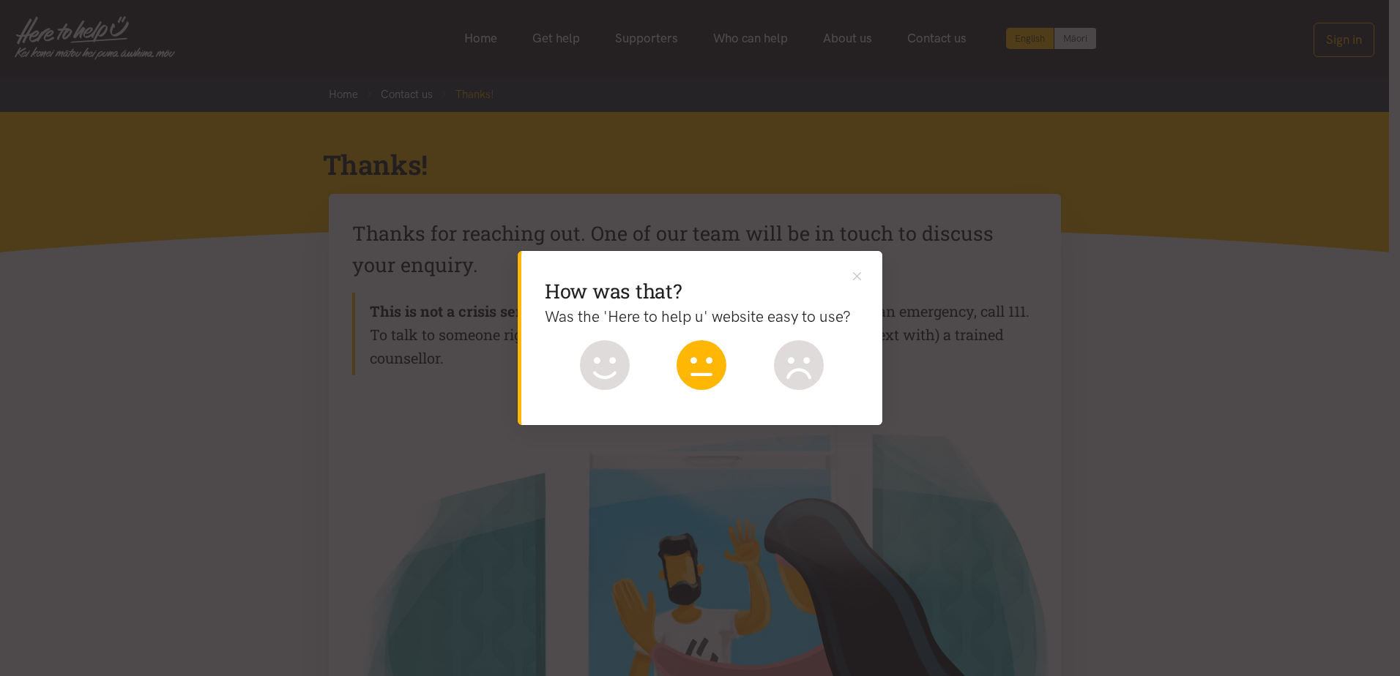
click at [706, 368] on icon at bounding box center [701, 365] width 50 height 50
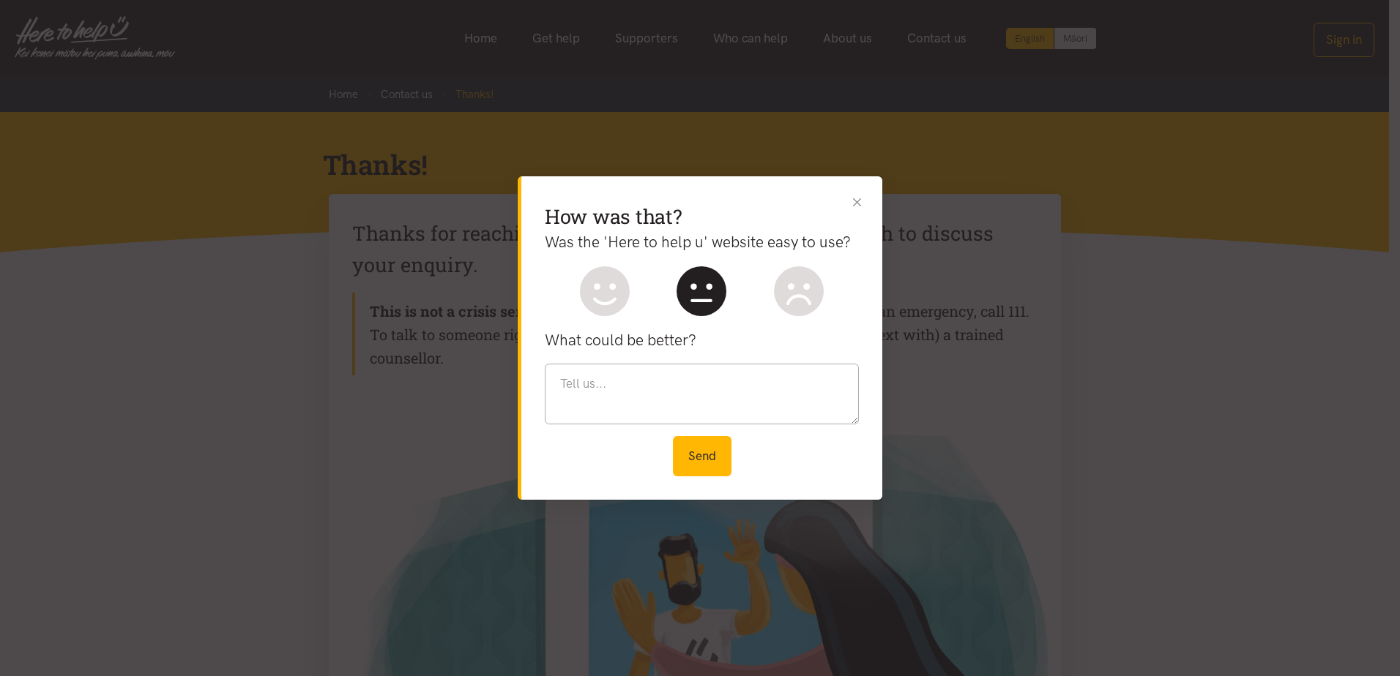
click at [863, 199] on button "Close" at bounding box center [856, 201] width 15 height 15
